Goal: Navigation & Orientation: Understand site structure

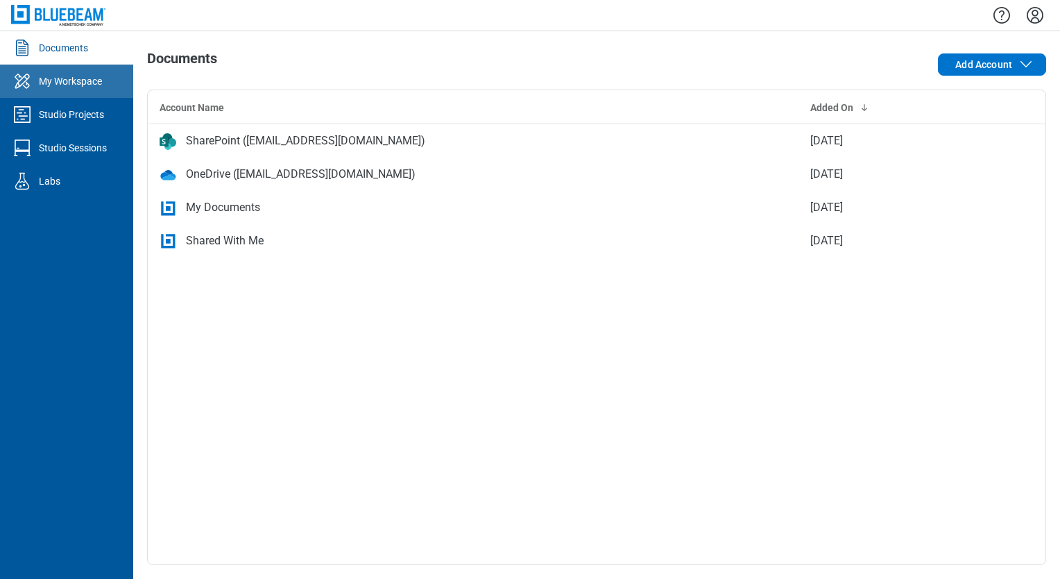
click at [85, 85] on div "My Workspace" at bounding box center [70, 81] width 63 height 14
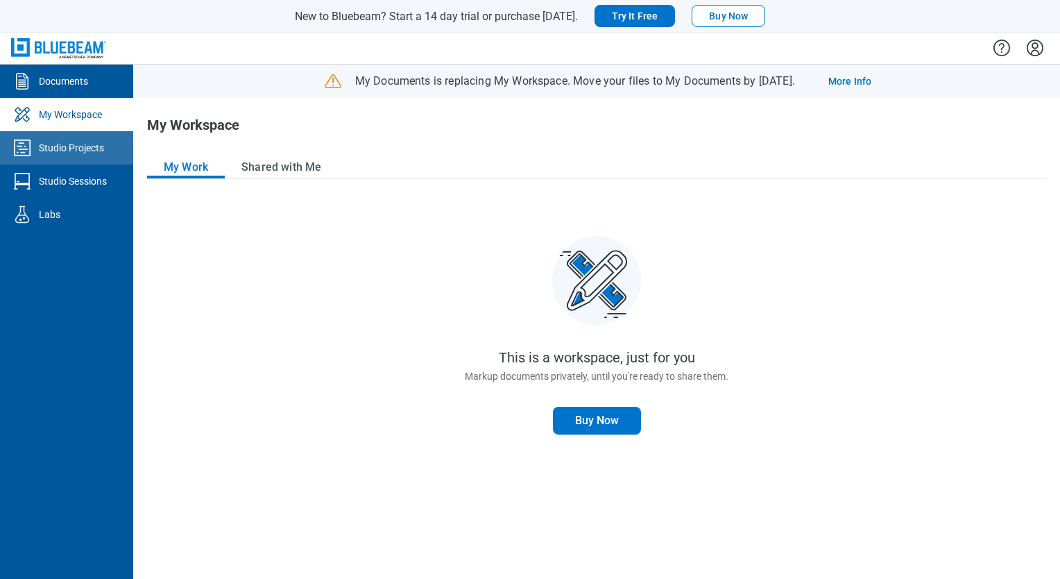
click at [51, 147] on div "Studio Projects" at bounding box center [71, 148] width 65 height 14
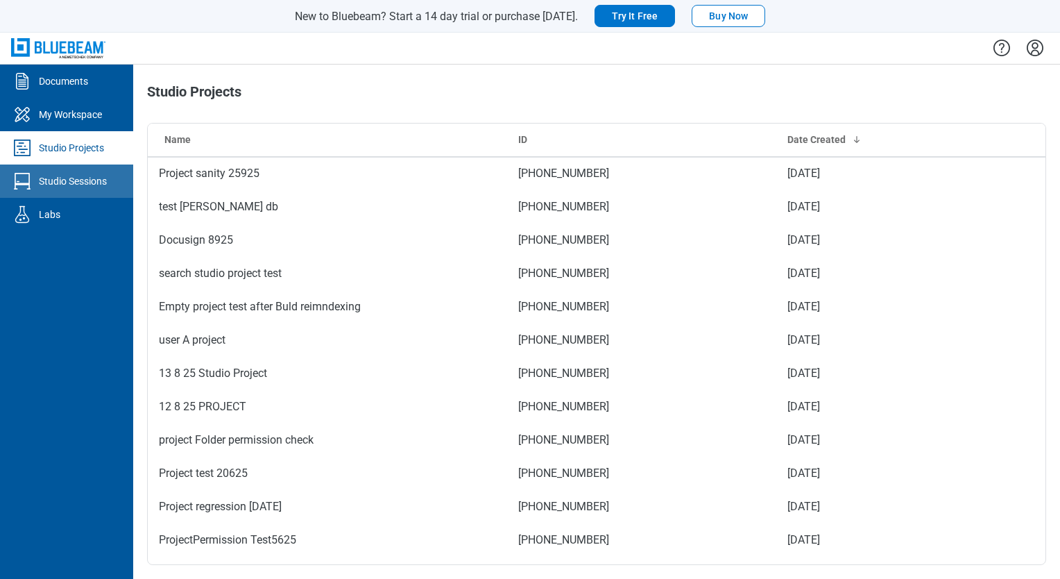
click at [98, 182] on div "Studio Sessions" at bounding box center [73, 181] width 68 height 14
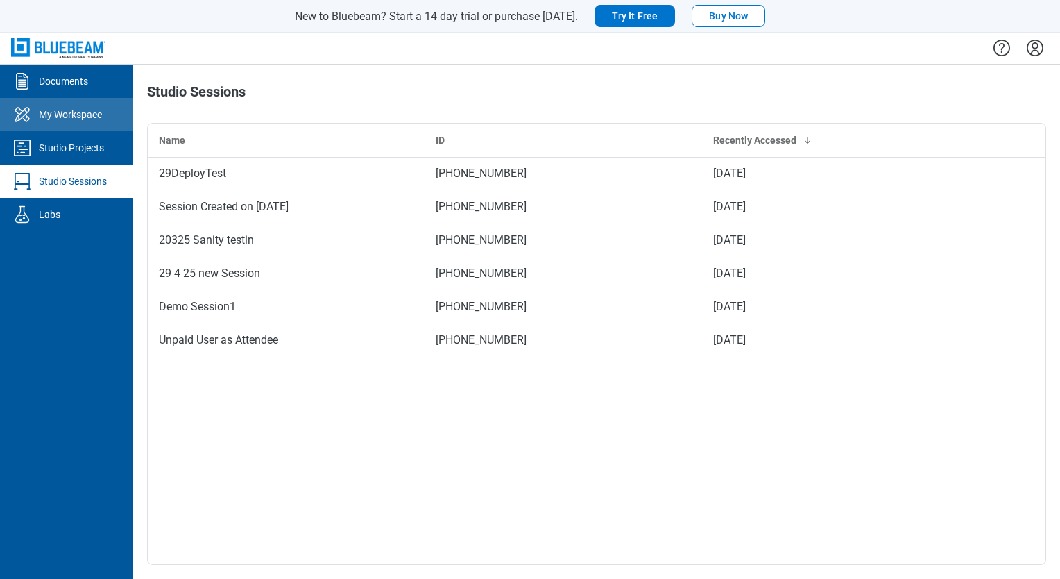
click at [71, 112] on div "My Workspace" at bounding box center [70, 115] width 63 height 14
